Goal: Download file/media

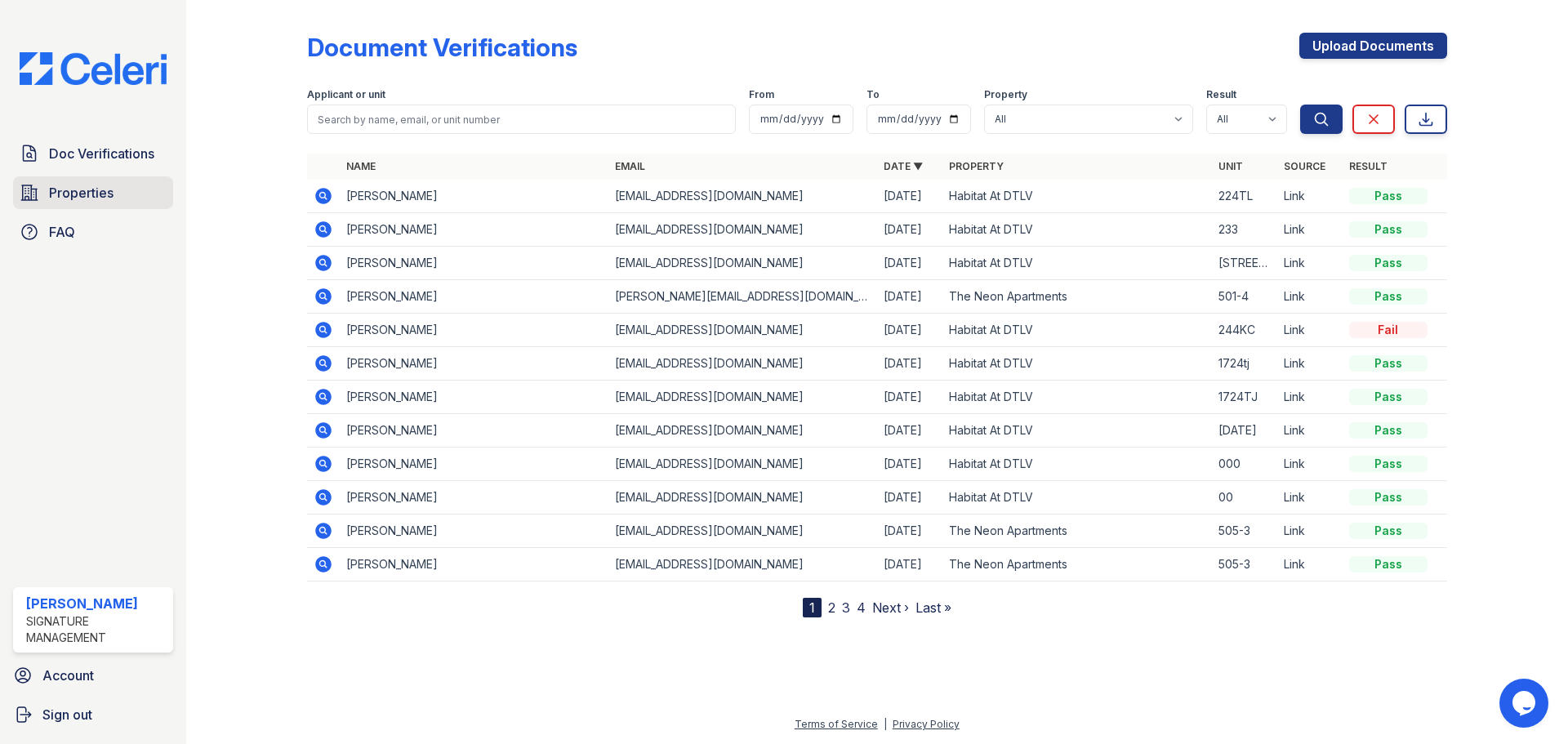
click at [114, 200] on link "Properties" at bounding box center [93, 192] width 160 height 33
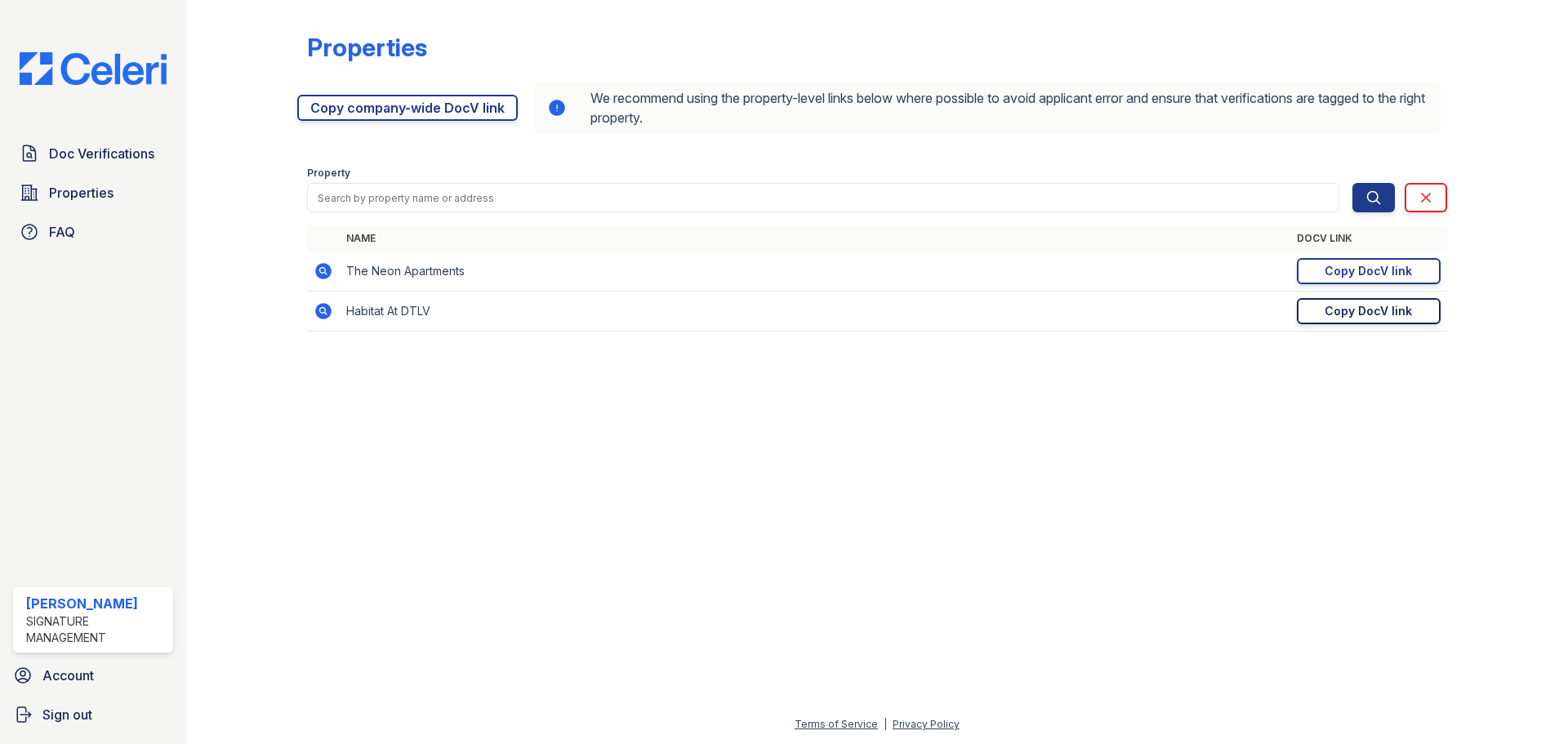
click at [1332, 320] on link "Copy DocV link Copy link" at bounding box center [1369, 311] width 144 height 26
click at [1386, 275] on div "Copy DocV link" at bounding box center [1368, 271] width 88 height 17
click at [83, 174] on div "Doc Verifications Properties FAQ" at bounding box center [93, 192] width 173 height 111
click at [78, 149] on span "Doc Verifications" at bounding box center [102, 153] width 105 height 19
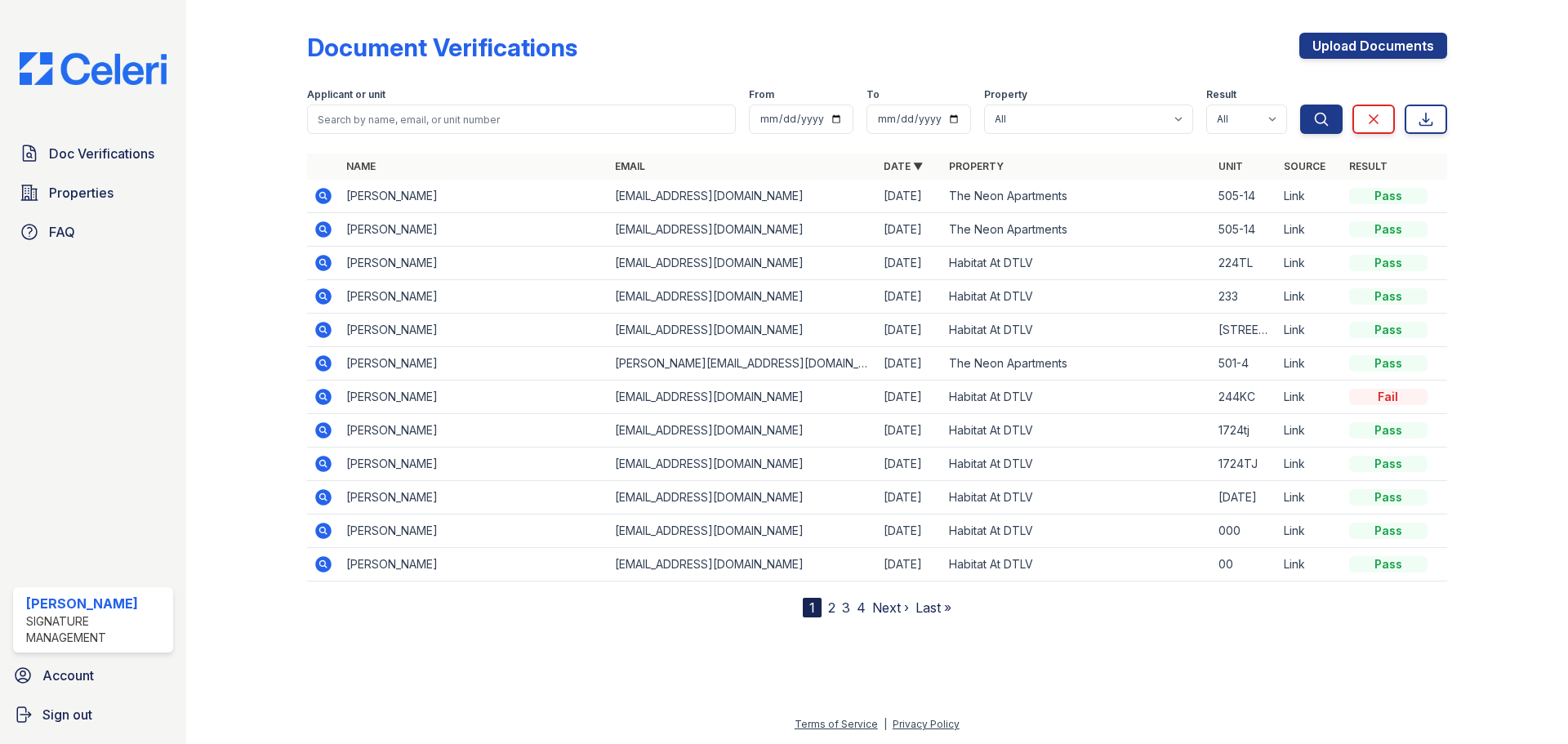
click at [322, 230] on icon at bounding box center [322, 228] width 4 height 4
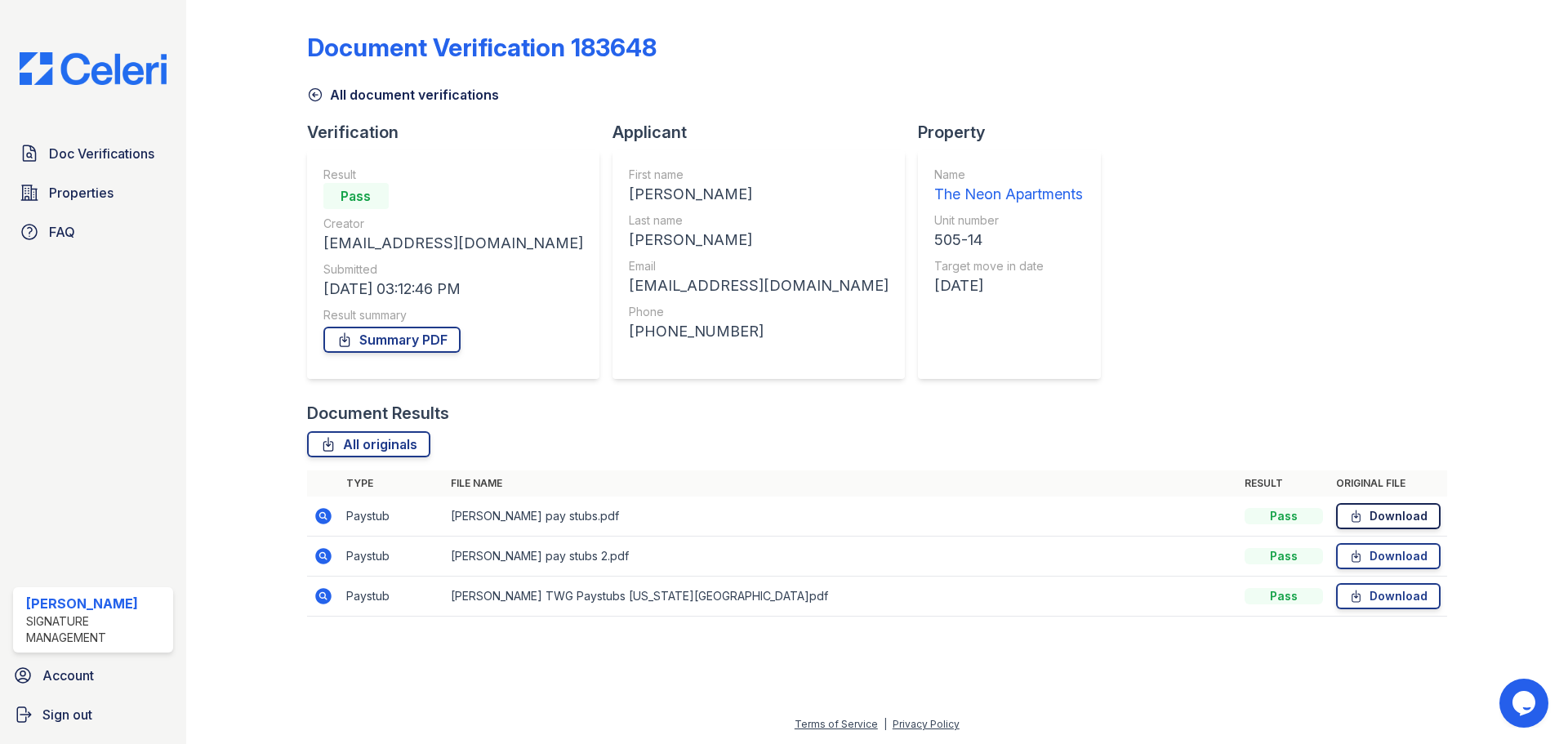
click at [1374, 510] on link "Download" at bounding box center [1388, 516] width 104 height 26
click at [1387, 547] on link "Download" at bounding box center [1388, 556] width 104 height 26
click at [1368, 598] on link "Download" at bounding box center [1388, 596] width 104 height 26
click at [99, 165] on link "Doc Verifications" at bounding box center [93, 153] width 160 height 33
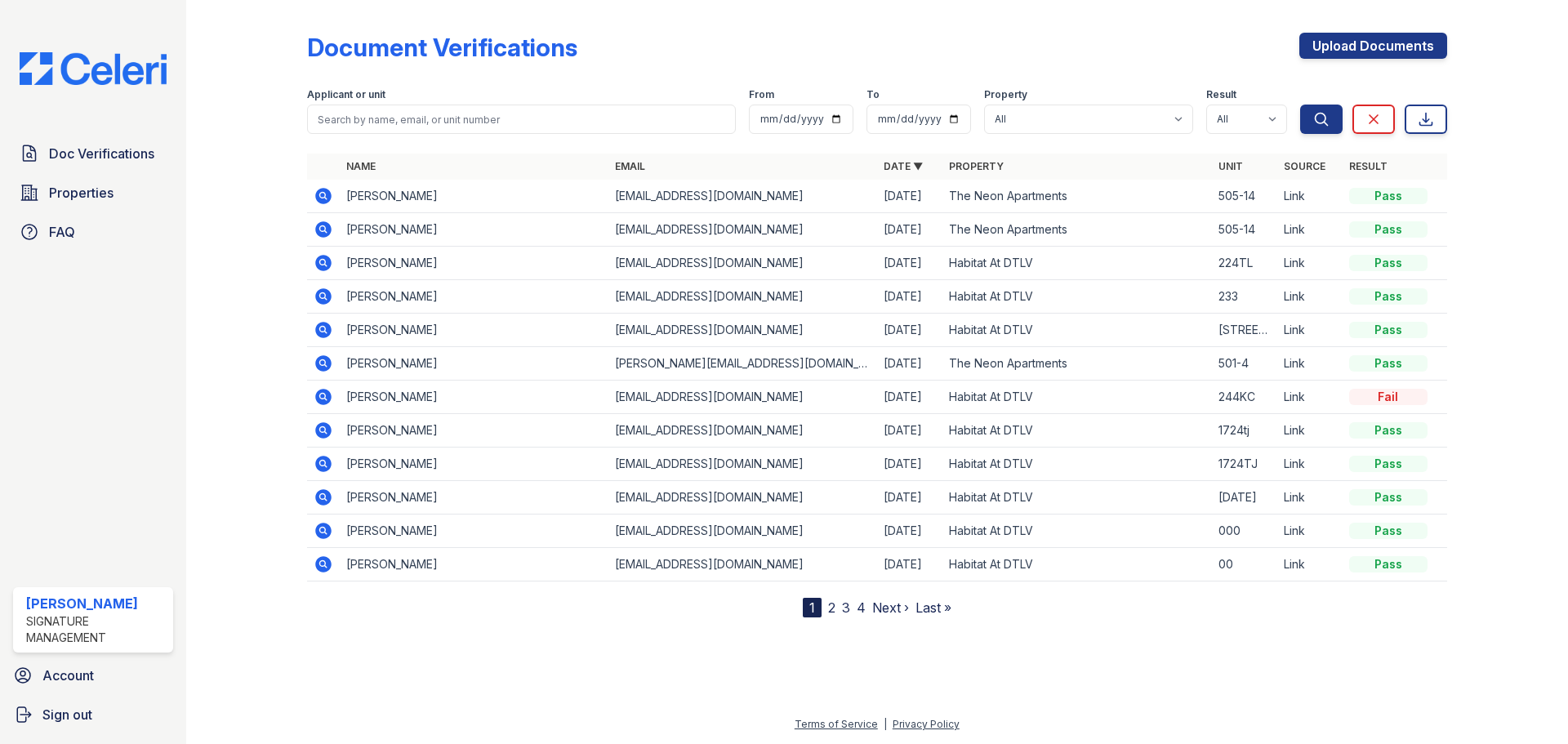
click at [318, 200] on icon at bounding box center [324, 196] width 17 height 17
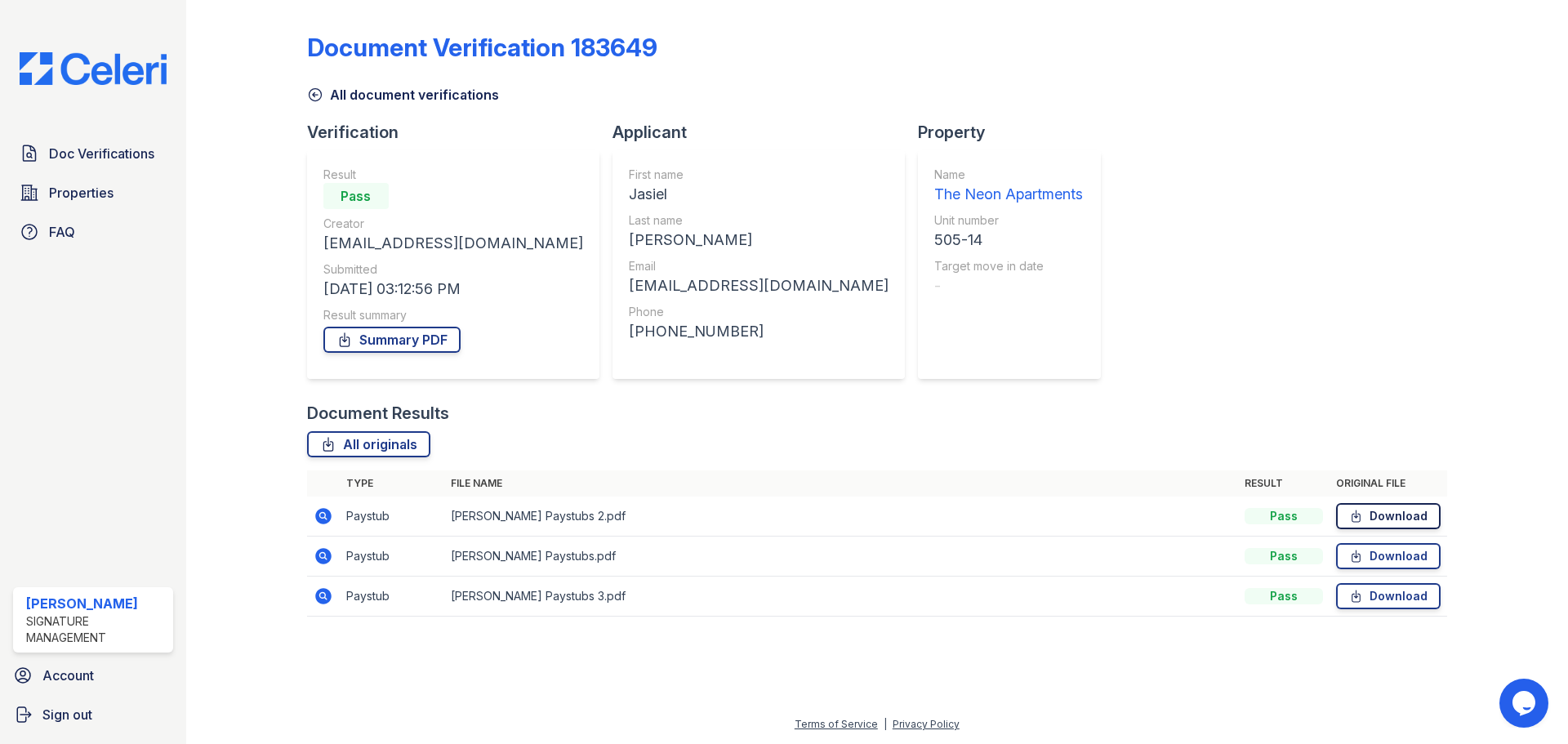
click at [1365, 512] on link "Download" at bounding box center [1388, 516] width 104 height 26
click at [1380, 557] on link "Download" at bounding box center [1388, 556] width 104 height 26
click at [1382, 599] on link "Download" at bounding box center [1388, 596] width 104 height 26
click at [1359, 559] on icon at bounding box center [1356, 557] width 14 height 17
click at [429, 341] on link "Summary PDF" at bounding box center [391, 339] width 137 height 26
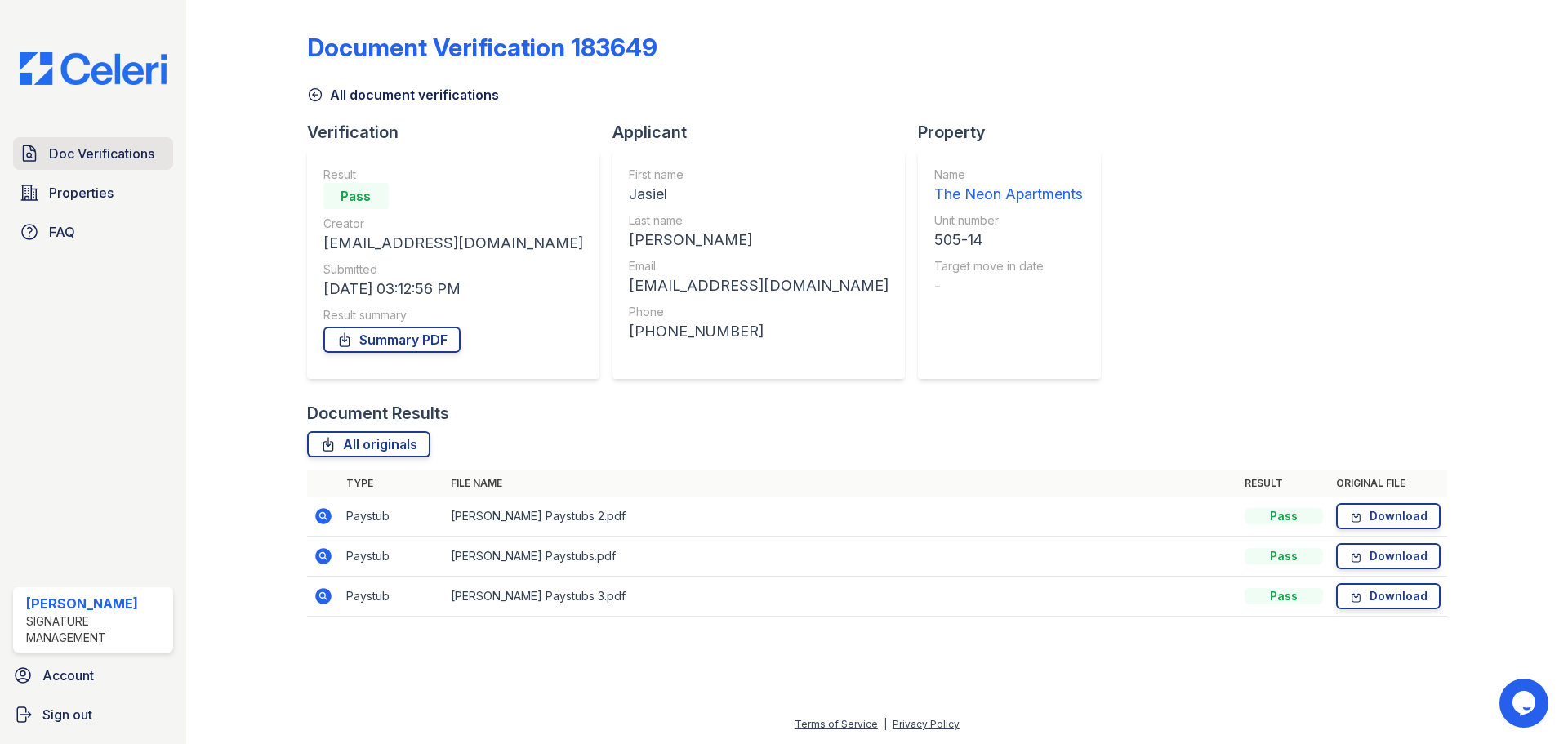
click at [57, 166] on link "Doc Verifications" at bounding box center [93, 153] width 160 height 33
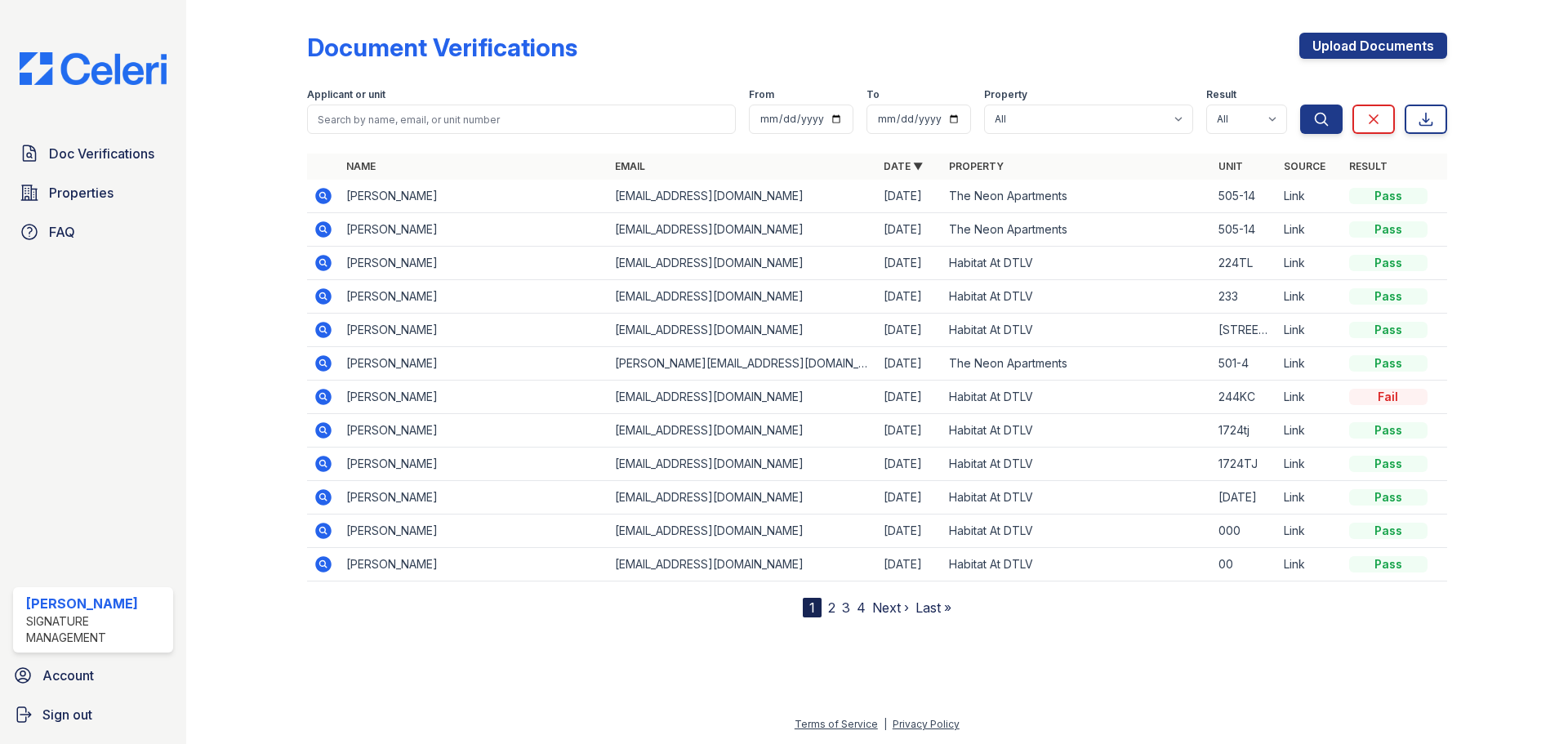
click at [328, 226] on icon at bounding box center [324, 230] width 17 height 17
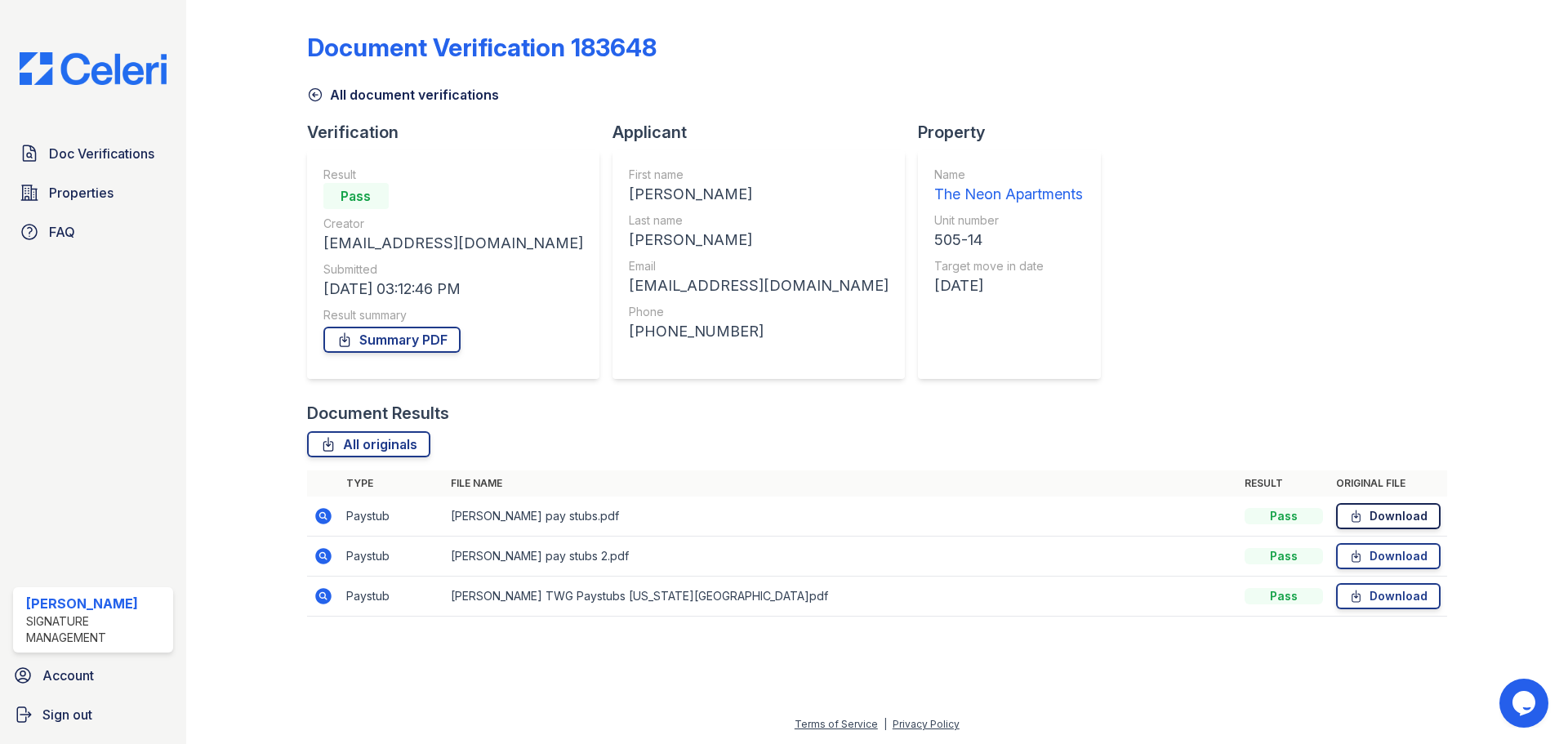
click at [1359, 519] on icon at bounding box center [1356, 517] width 14 height 17
click at [1358, 566] on link "Download" at bounding box center [1388, 556] width 104 height 26
click at [1382, 595] on link "Download" at bounding box center [1388, 596] width 104 height 26
click at [98, 144] on span "Doc Verifications" at bounding box center [102, 153] width 105 height 19
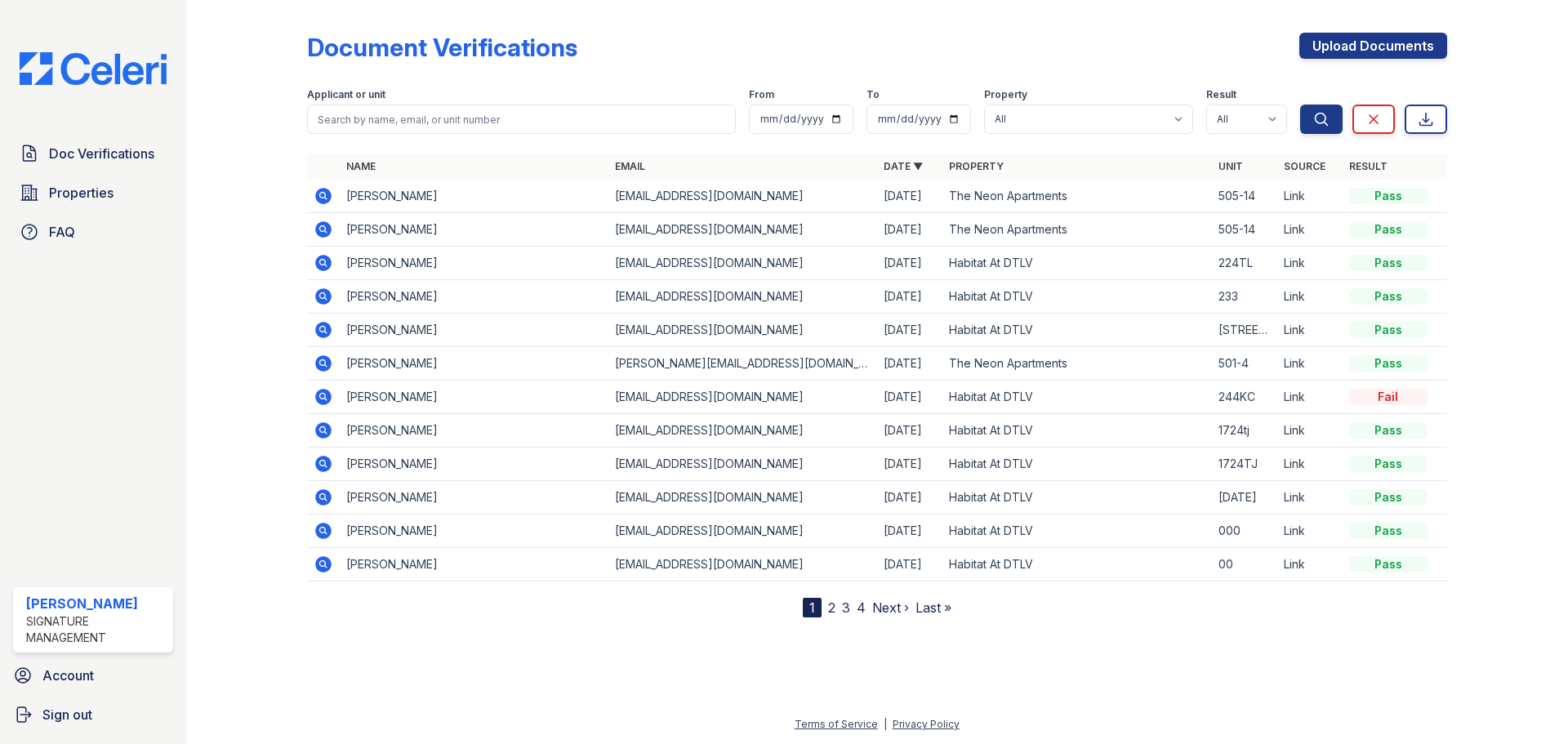
click at [691, 48] on div "Document Verifications Upload Documents" at bounding box center [877, 53] width 1140 height 43
click at [784, 48] on div "Document Verifications Upload Documents" at bounding box center [877, 53] width 1140 height 43
click at [764, 62] on div "Document Verifications Upload Documents" at bounding box center [877, 53] width 1140 height 43
click at [799, 43] on div "Document Verifications Upload Documents" at bounding box center [877, 53] width 1140 height 43
click at [322, 228] on icon at bounding box center [322, 228] width 4 height 4
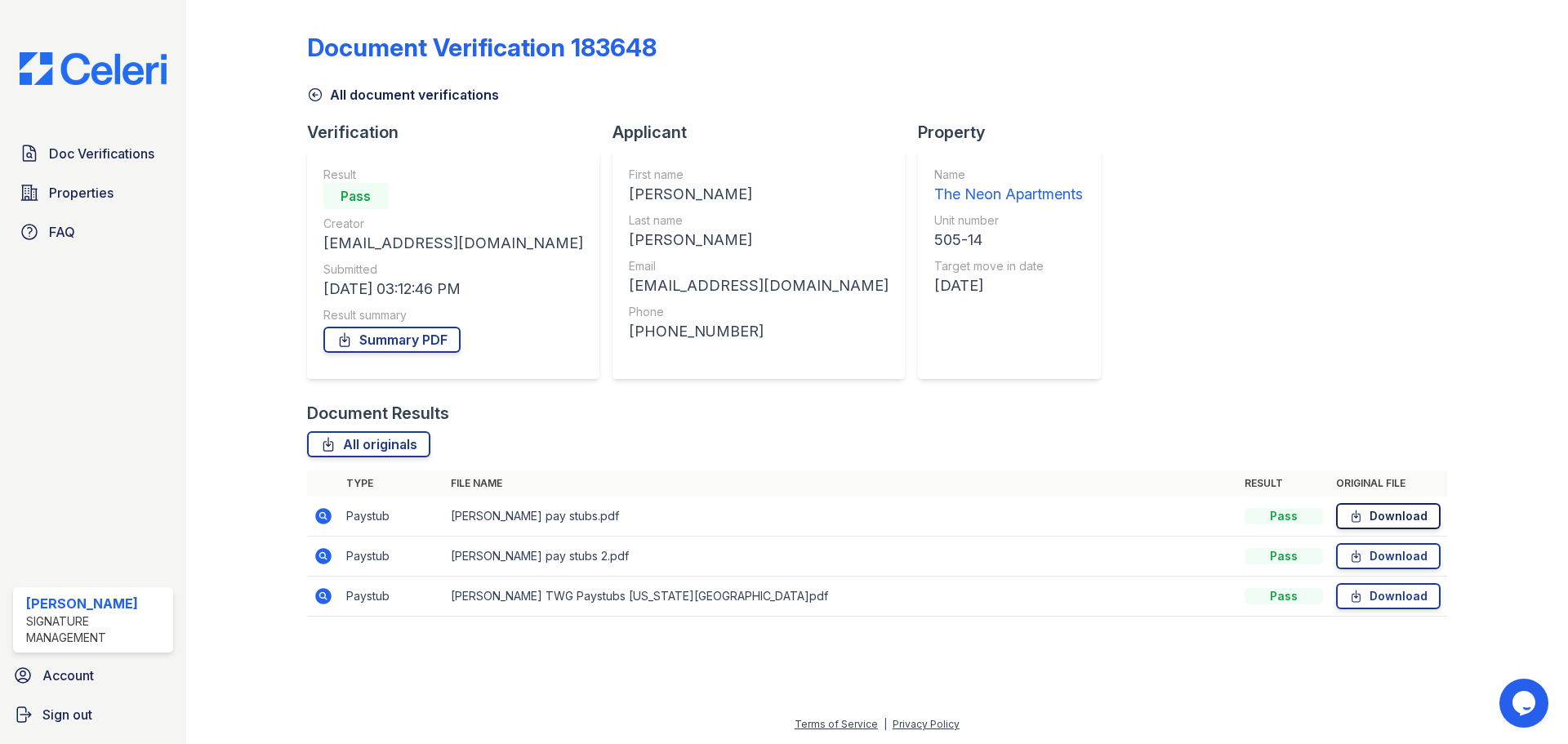
click at [1392, 514] on link "Download" at bounding box center [1388, 516] width 104 height 26
